Goal: Task Accomplishment & Management: Manage account settings

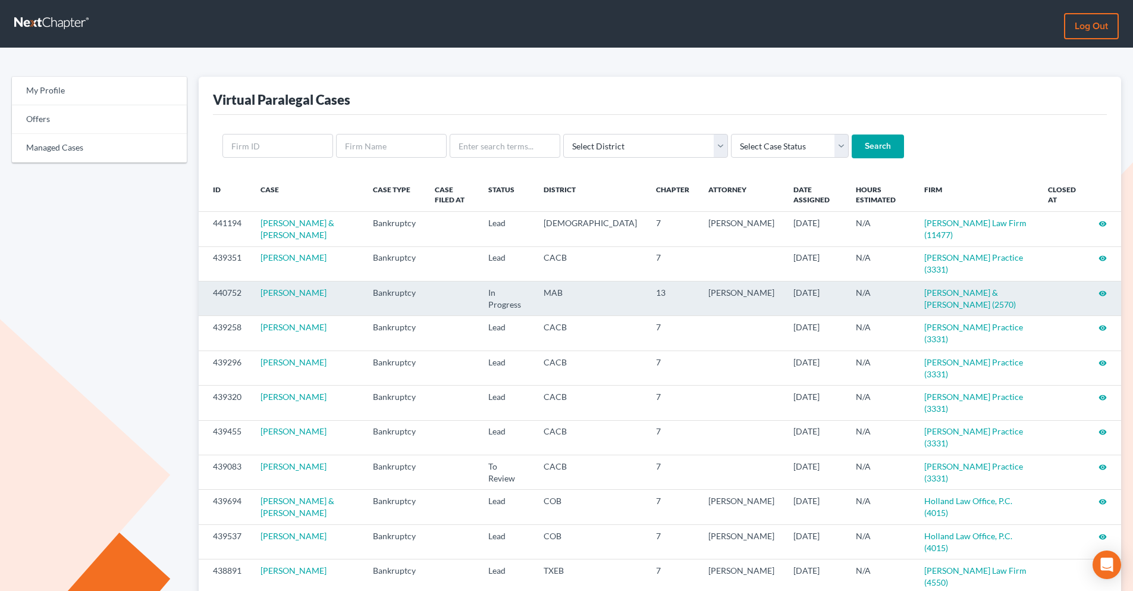
click at [883, 289] on icon "visibility" at bounding box center [1103, 293] width 8 height 8
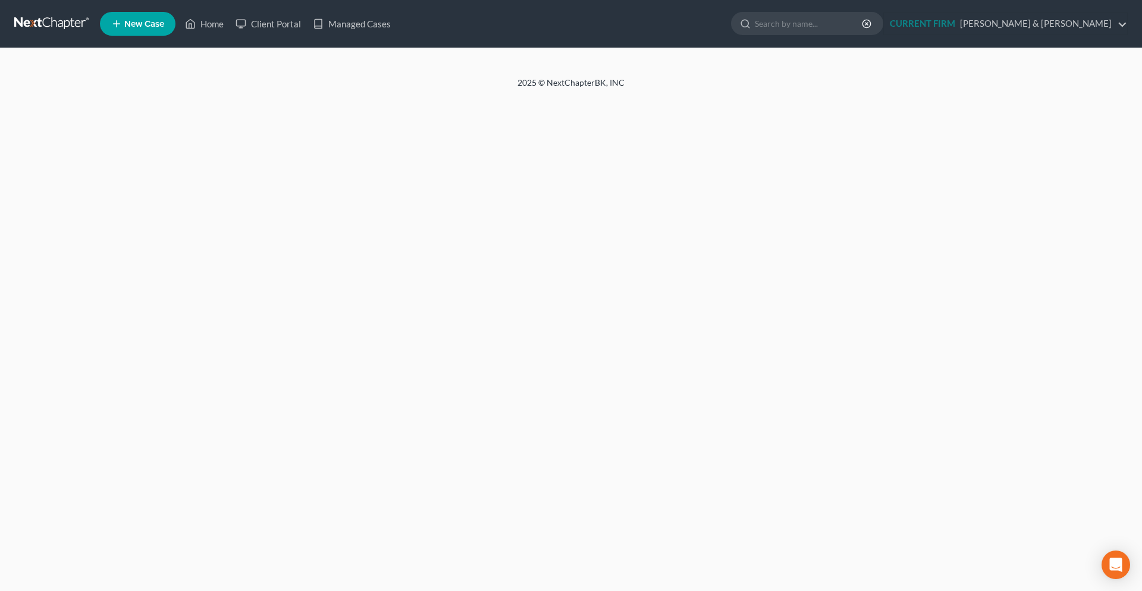
select select "0"
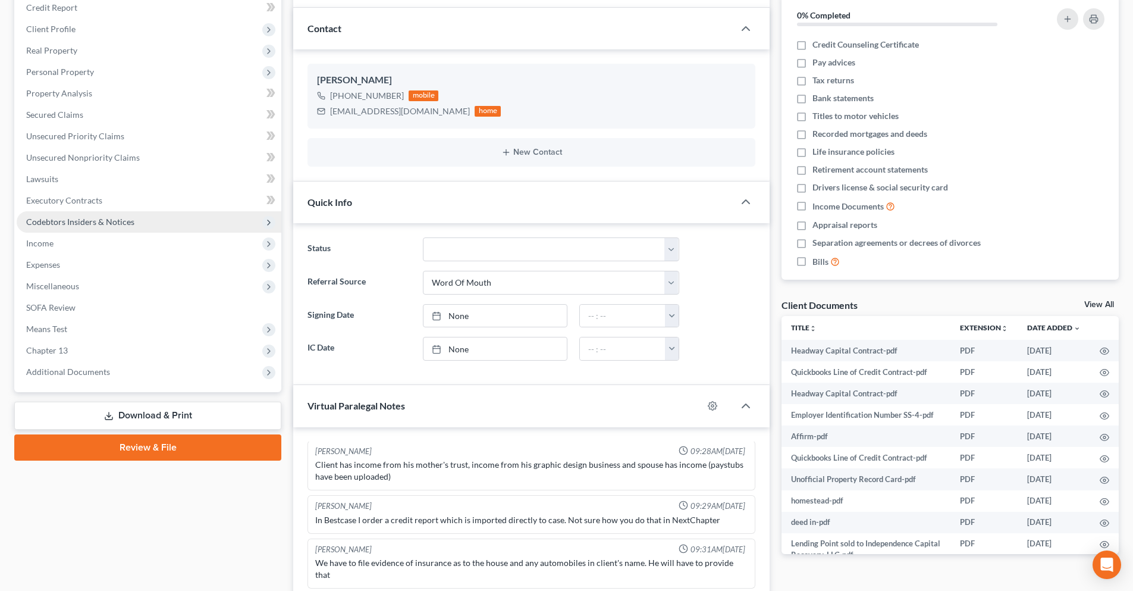
scroll to position [59, 0]
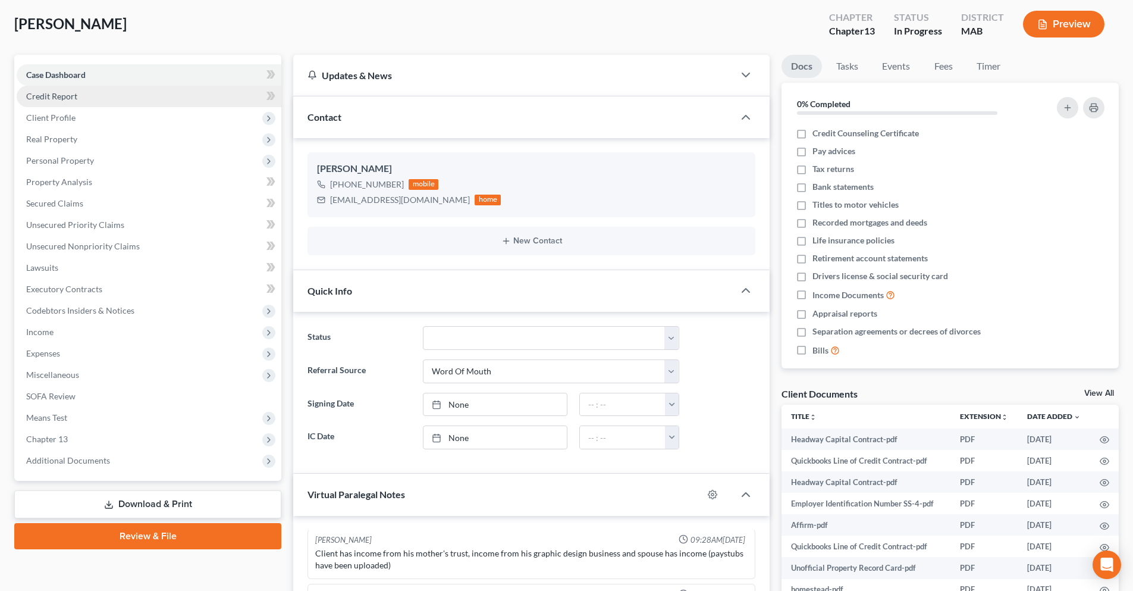
click at [55, 99] on span "Credit Report" at bounding box center [51, 96] width 51 height 10
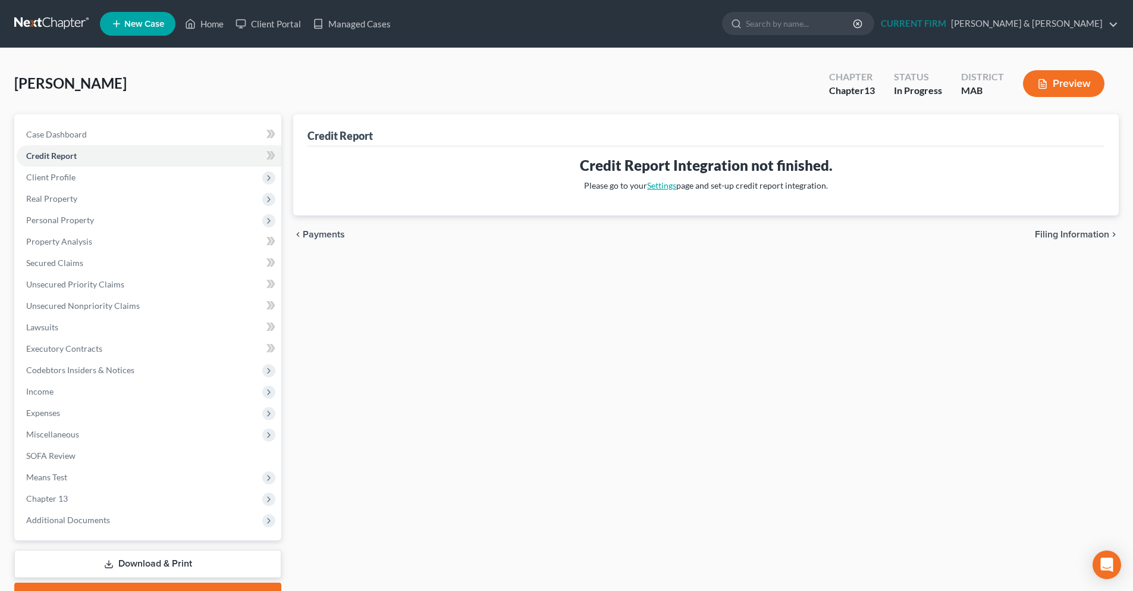
click at [651, 189] on link "Settings" at bounding box center [661, 185] width 29 height 10
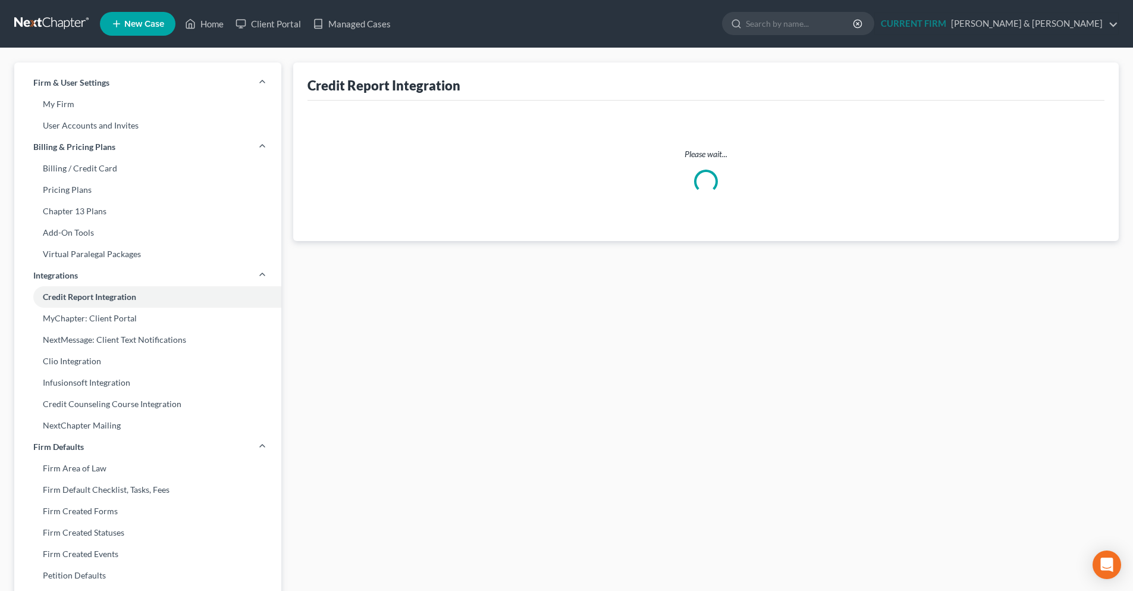
select select "22"
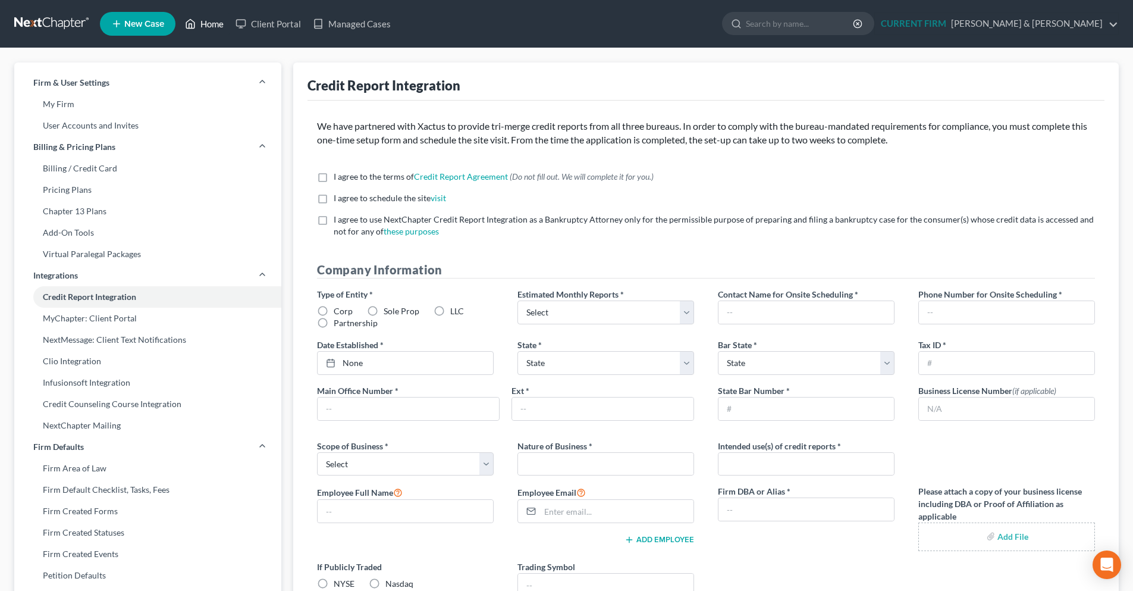
click at [211, 30] on link "Home" at bounding box center [204, 23] width 51 height 21
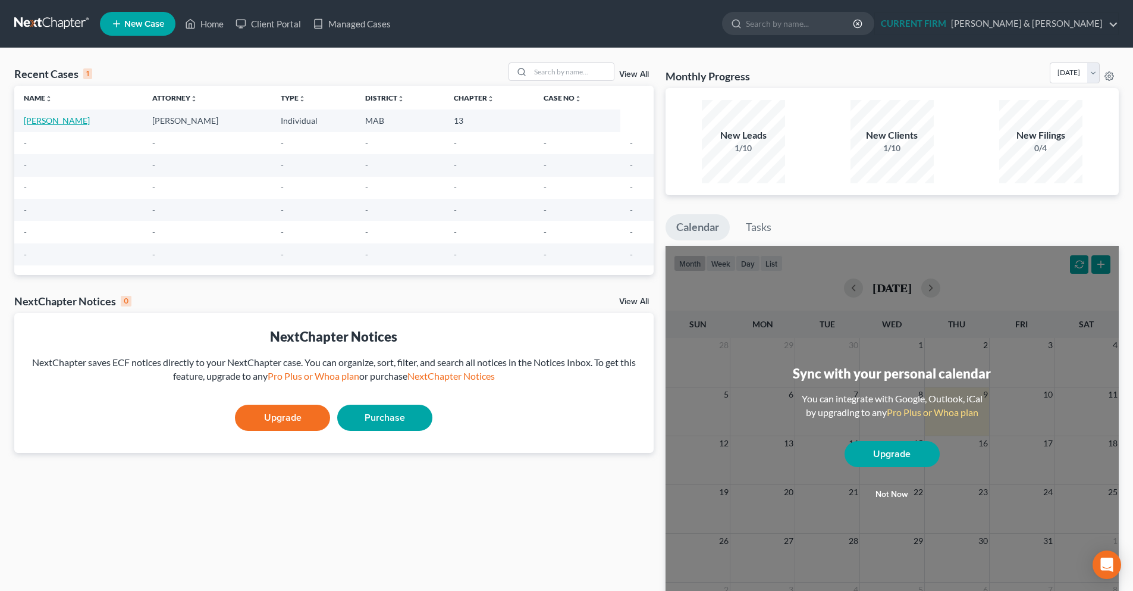
click at [78, 118] on link "[PERSON_NAME]" at bounding box center [57, 120] width 66 height 10
select select "3"
select select "0"
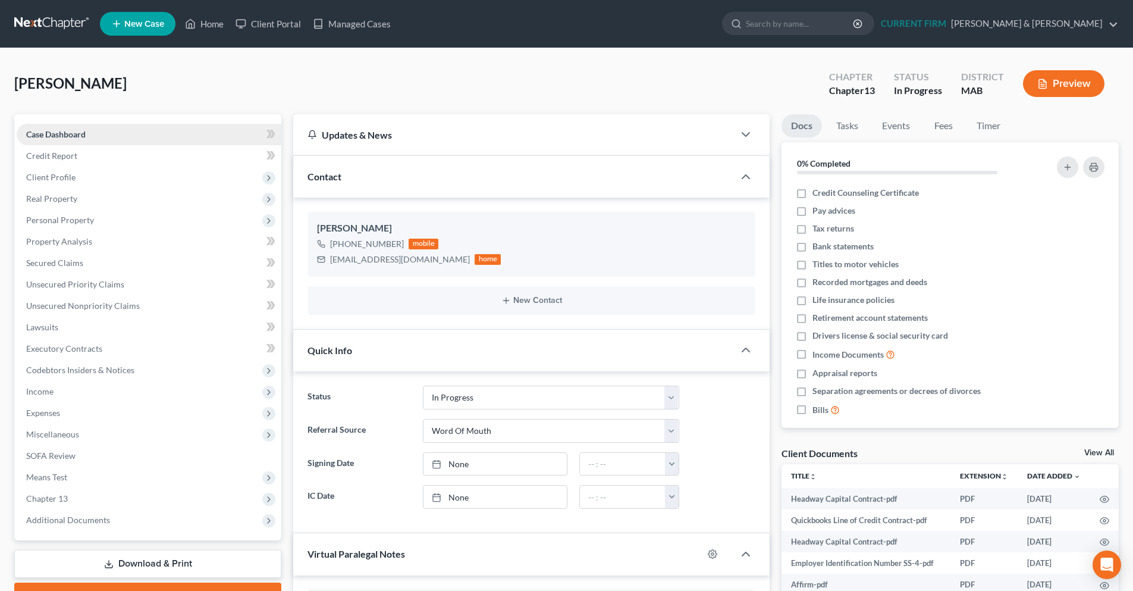
scroll to position [550, 0]
drag, startPoint x: 51, startPoint y: 27, endPoint x: 59, endPoint y: 33, distance: 10.2
click at [51, 27] on link at bounding box center [52, 23] width 76 height 21
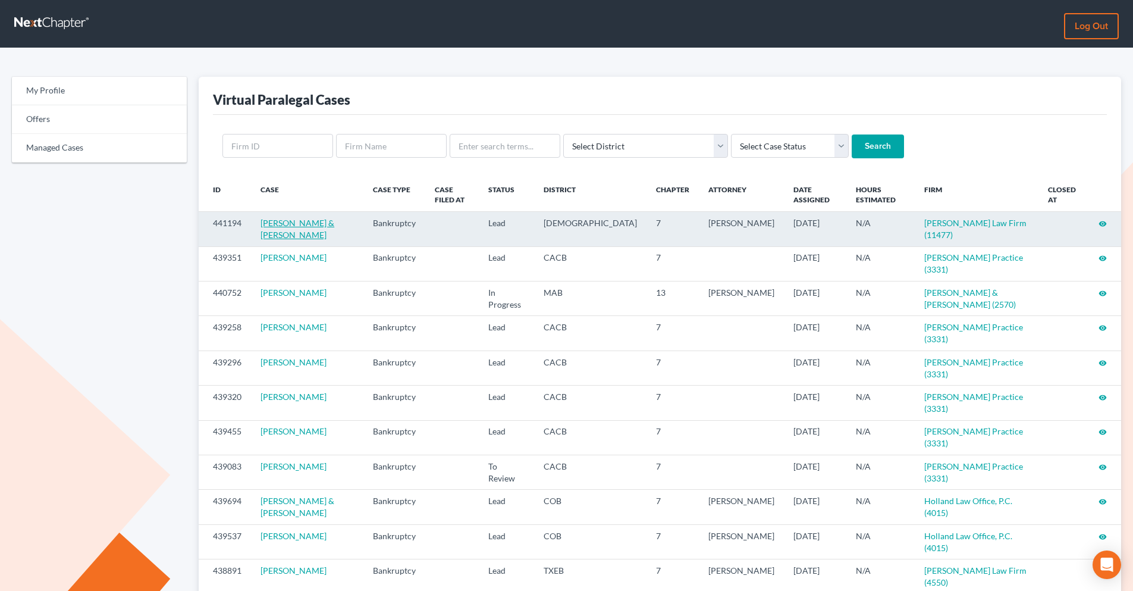
drag, startPoint x: 305, startPoint y: 237, endPoint x: 261, endPoint y: 224, distance: 45.8
click at [261, 224] on td "[PERSON_NAME] & [PERSON_NAME]" at bounding box center [307, 229] width 112 height 35
copy link "Charity Cabaccang & Brian Cabaccang"
